Goal: Check status: Check status

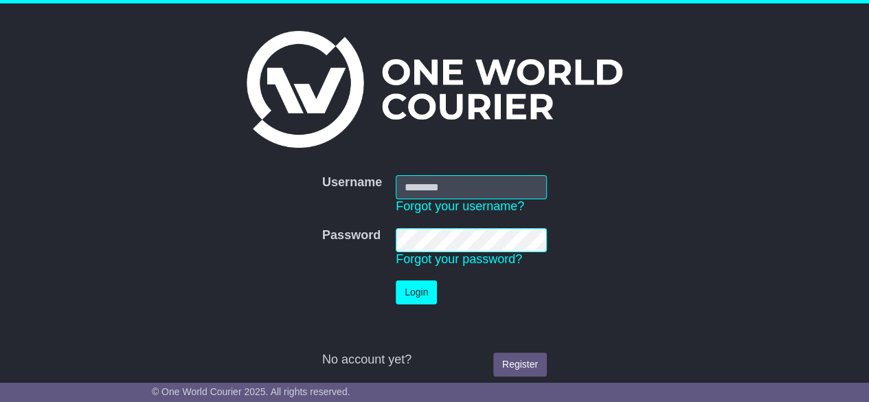
click at [0, 401] on nordpass-portal at bounding box center [0, 402] width 0 height 0
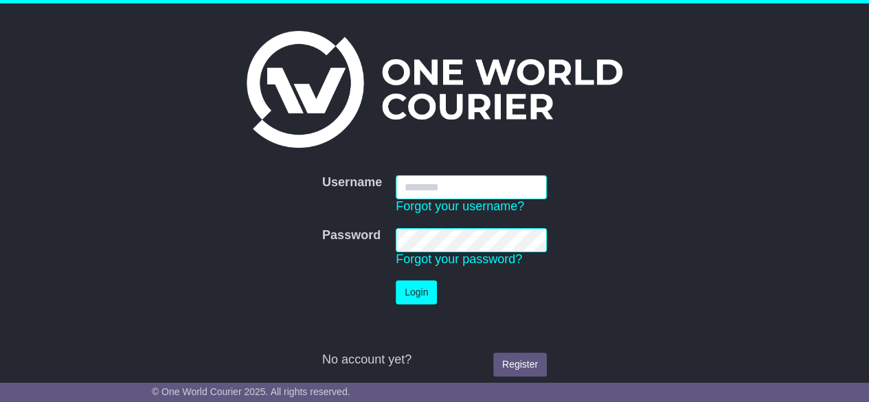
type input "**********"
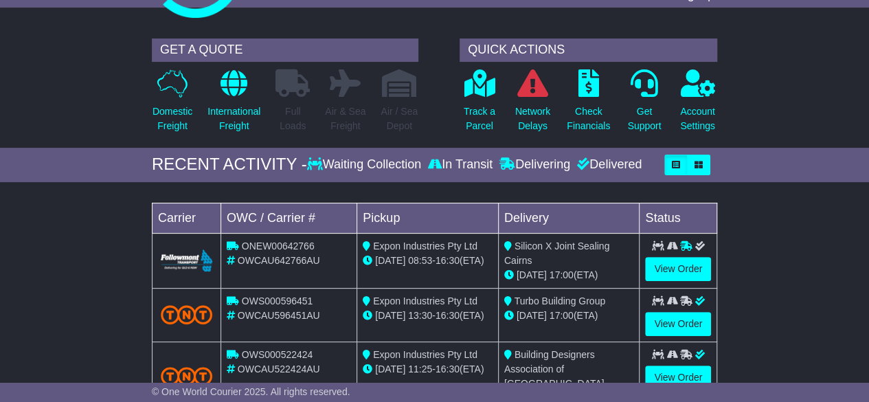
scroll to position [137, 0]
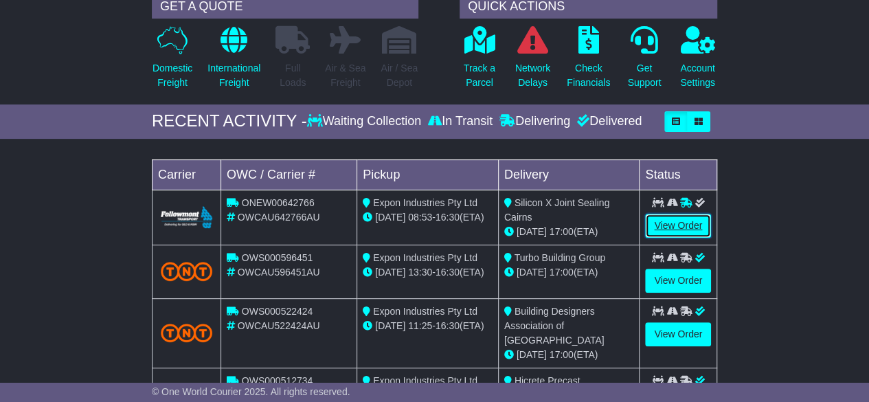
click at [677, 220] on link "View Order" at bounding box center [678, 226] width 66 height 24
